Goal: Transaction & Acquisition: Purchase product/service

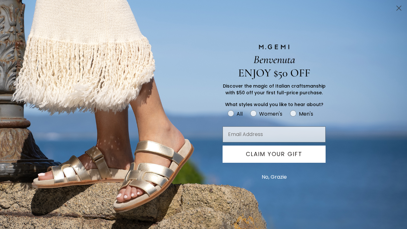
scroll to position [76, 0]
click at [398, 8] on icon "Close dialog" at bounding box center [399, 8] width 4 height 4
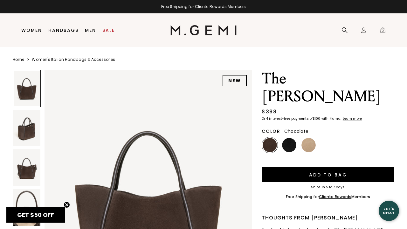
scroll to position [0, 0]
click at [21, 130] on img at bounding box center [26, 128] width 27 height 37
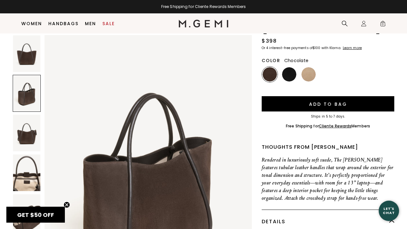
scroll to position [68, 0]
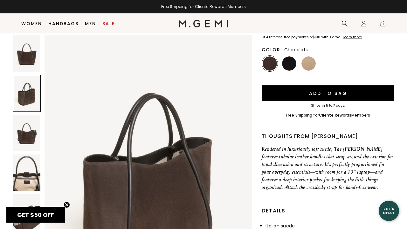
click at [23, 131] on img at bounding box center [26, 132] width 27 height 37
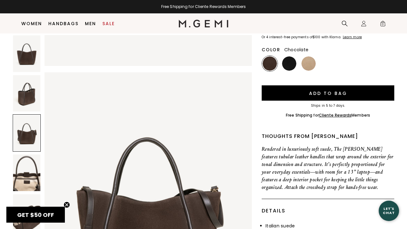
scroll to position [566, 0]
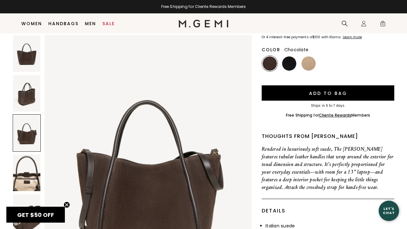
click at [30, 174] on img at bounding box center [26, 172] width 27 height 37
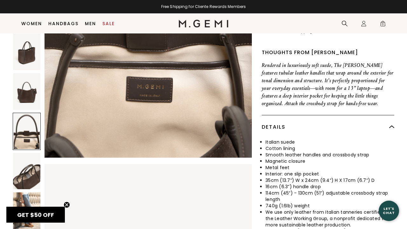
scroll to position [962, 0]
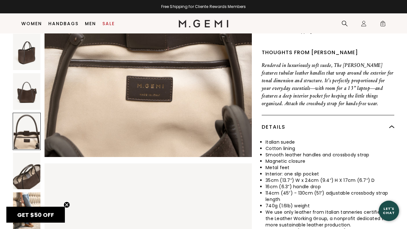
click at [34, 192] on img at bounding box center [26, 210] width 27 height 37
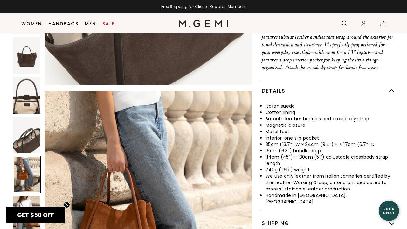
scroll to position [1279, 0]
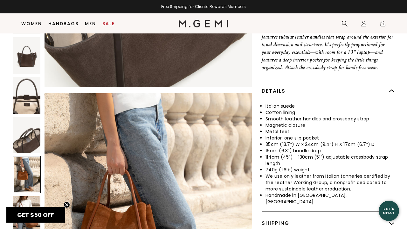
click at [27, 120] on img at bounding box center [26, 134] width 27 height 37
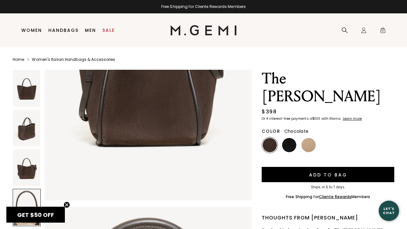
scroll to position [0, 0]
click at [28, 94] on img at bounding box center [26, 88] width 27 height 37
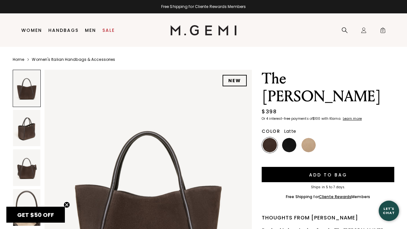
click at [311, 138] on img at bounding box center [308, 145] width 14 height 14
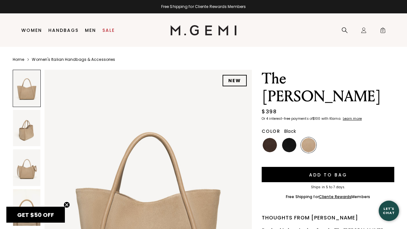
click at [286, 138] on img at bounding box center [289, 145] width 14 height 14
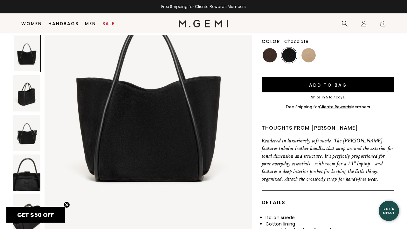
click at [271, 48] on img at bounding box center [270, 55] width 14 height 14
